Goal: Task Accomplishment & Management: Manage account settings

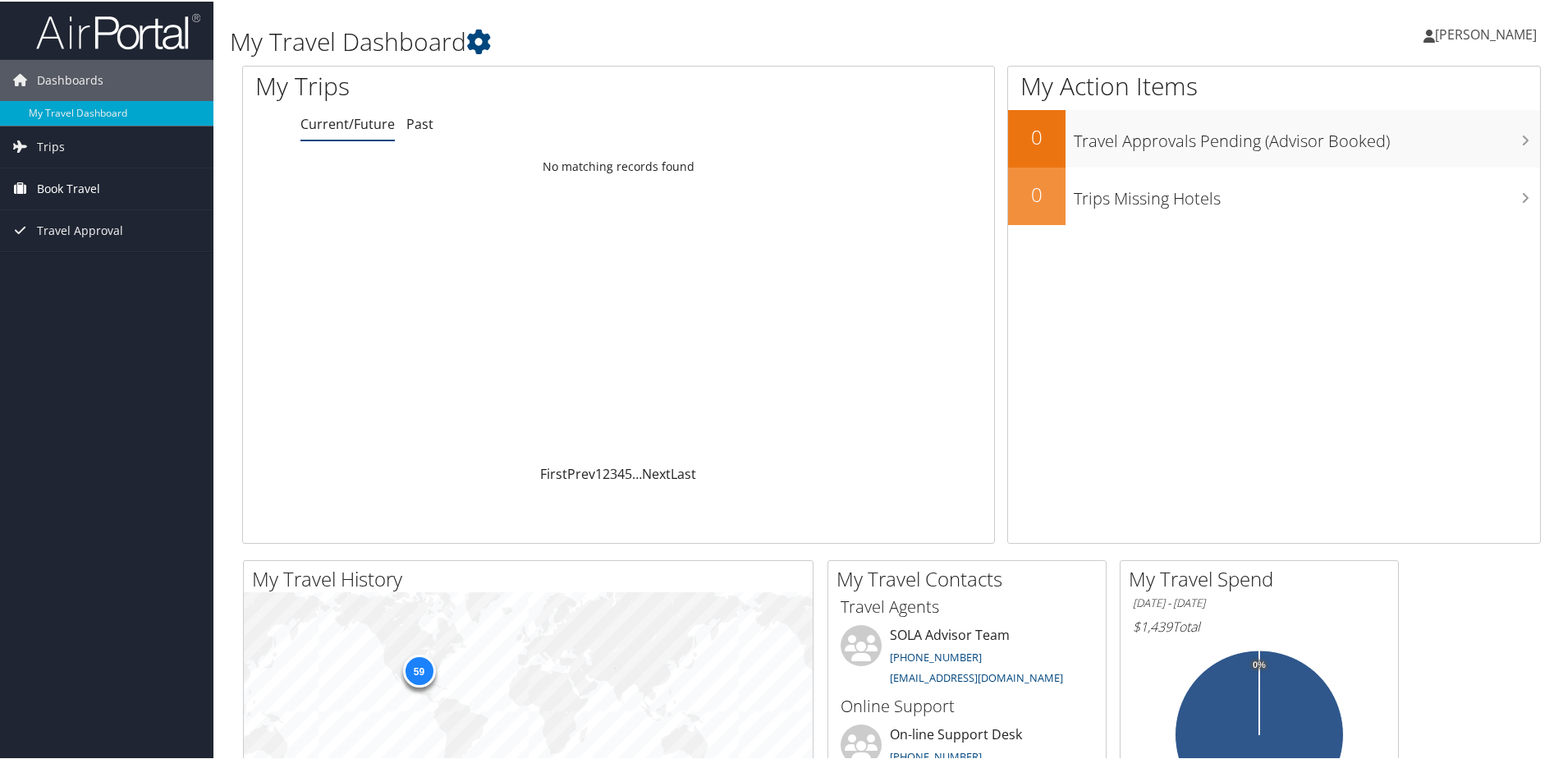
click at [53, 183] on span "Book Travel" at bounding box center [68, 187] width 63 height 41
click at [65, 239] on link "Book/Manage Online Trips" at bounding box center [106, 244] width 213 height 25
click at [1435, 36] on span "[PERSON_NAME]" at bounding box center [1486, 33] width 102 height 18
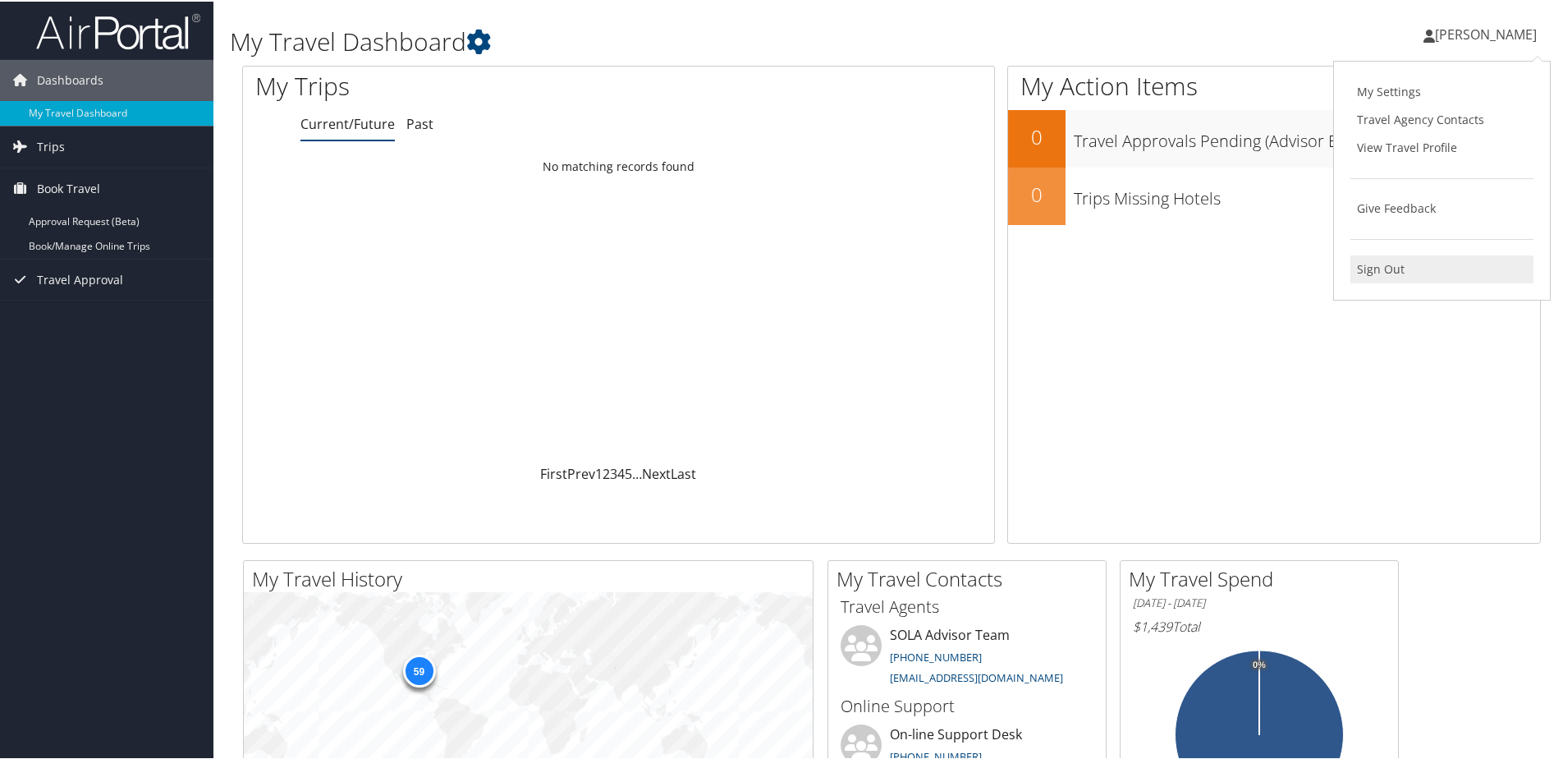
click at [1373, 264] on link "Sign Out" at bounding box center [1442, 268] width 183 height 28
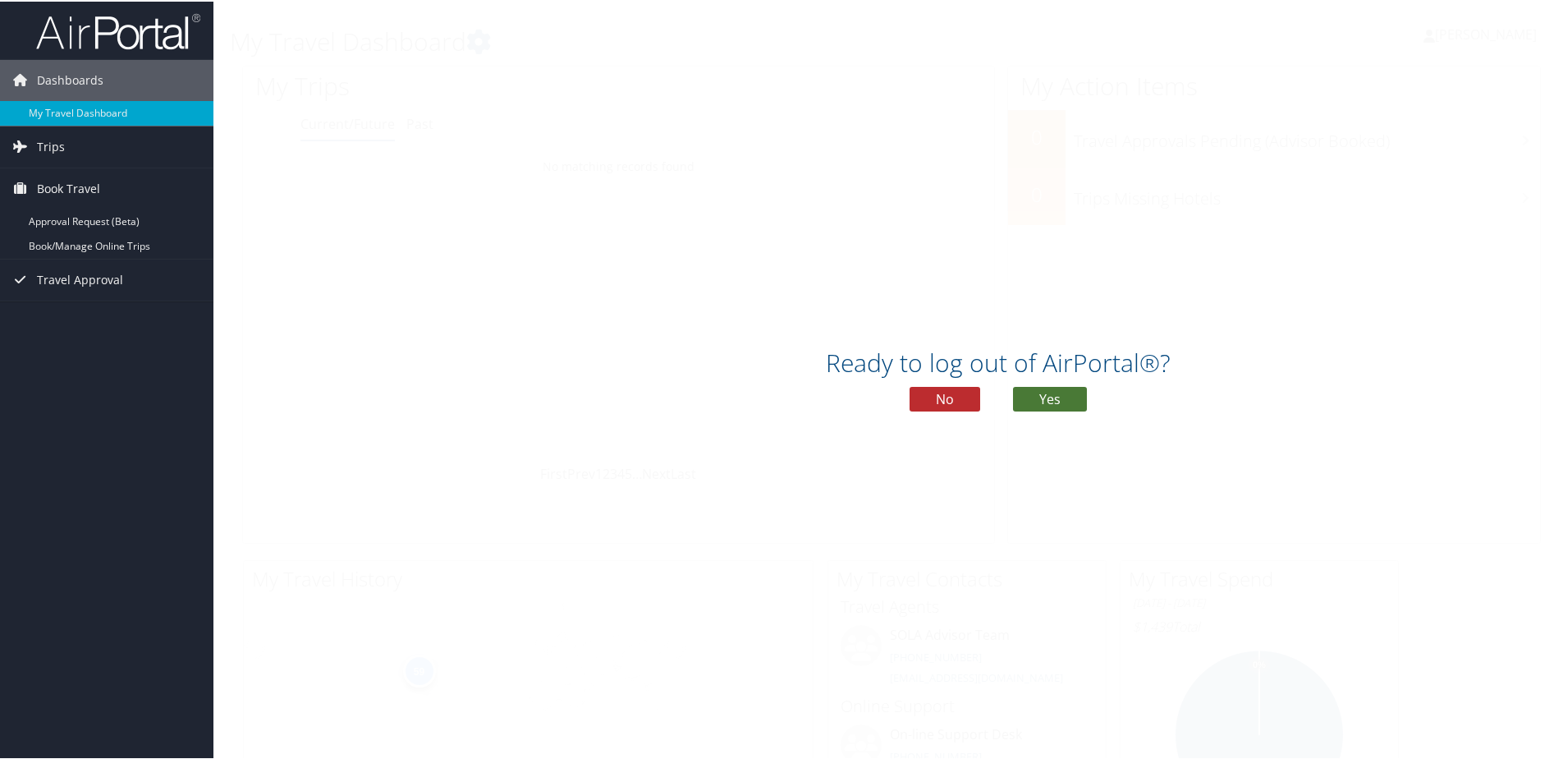
click at [1036, 396] on button "Yes" at bounding box center [1050, 397] width 74 height 25
